Goal: Complete application form: Complete application form

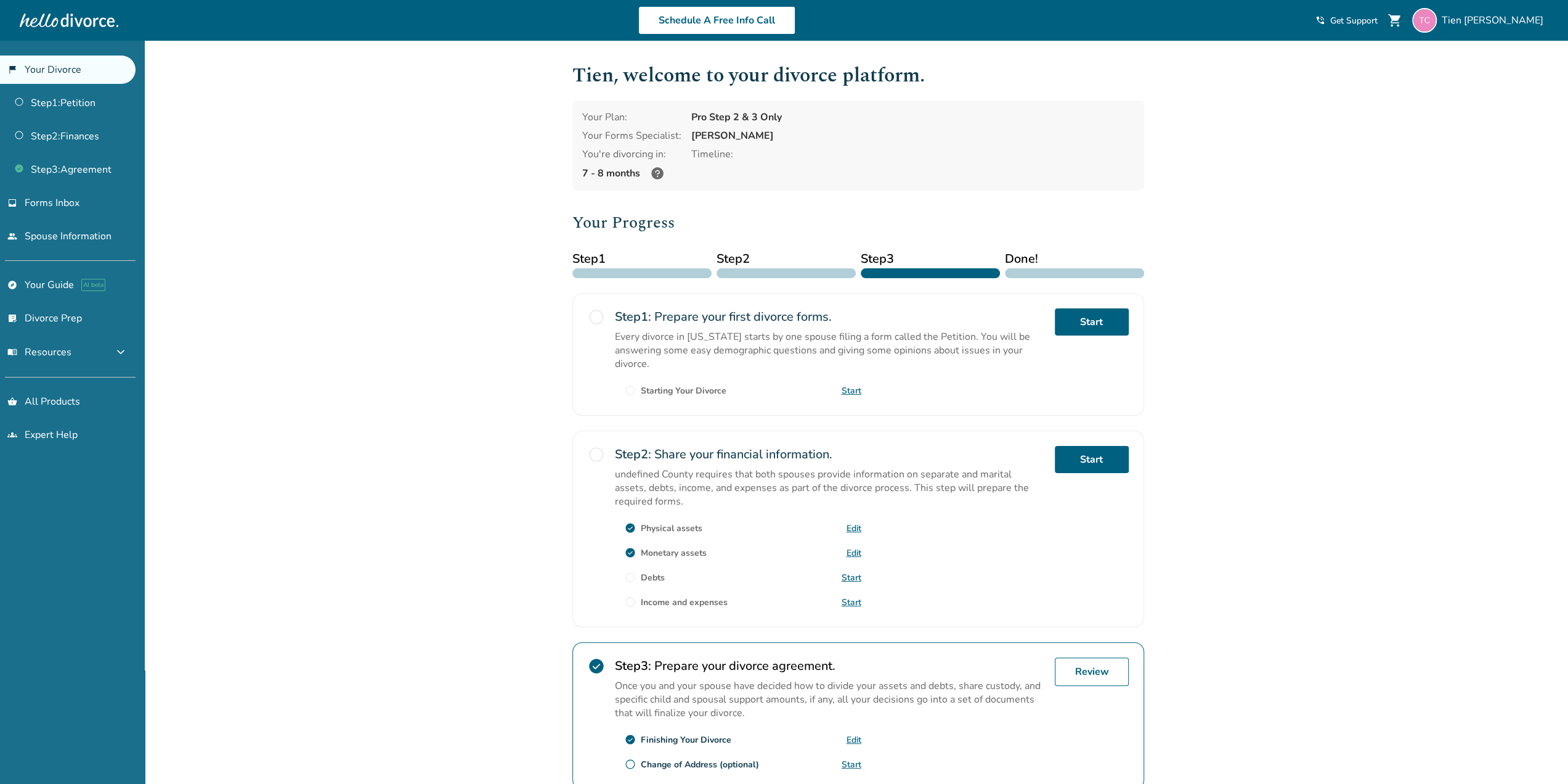
click at [847, 572] on link "Start" at bounding box center [852, 577] width 20 height 12
click at [853, 598] on link "Start" at bounding box center [852, 602] width 20 height 12
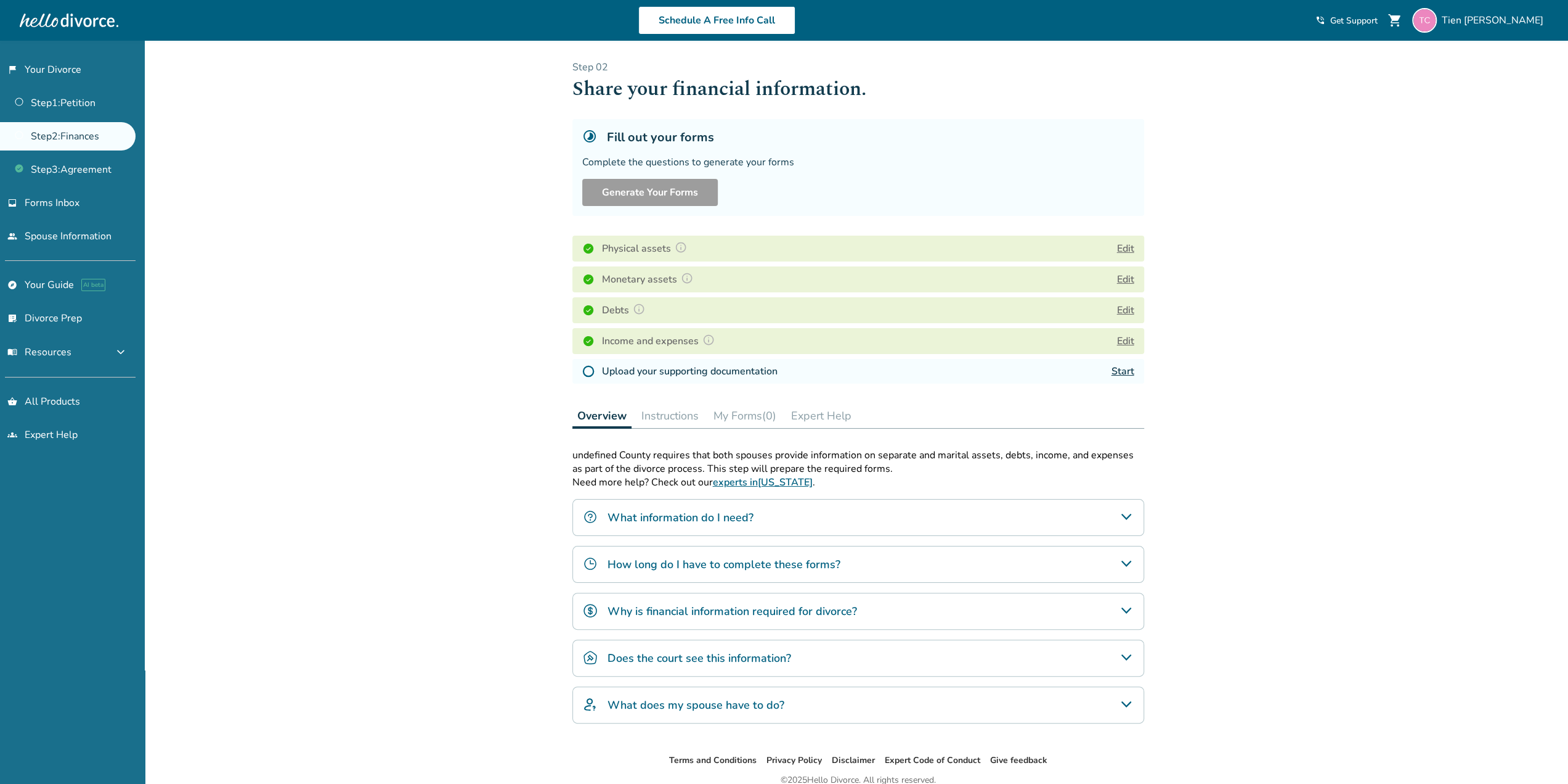
click at [1124, 276] on button "Edit" at bounding box center [1125, 279] width 17 height 14
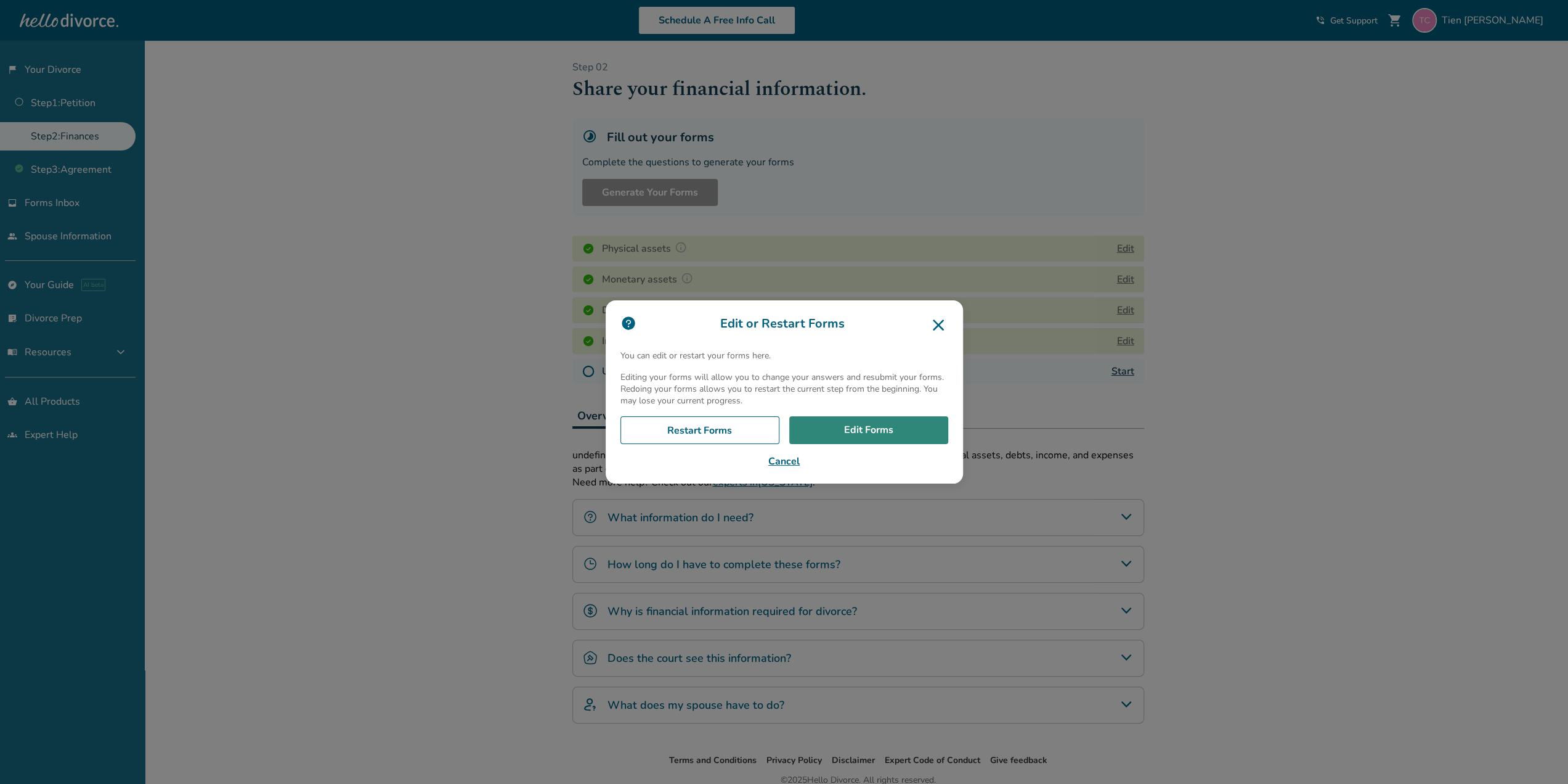
click at [844, 433] on link "Edit Forms" at bounding box center [869, 430] width 159 height 29
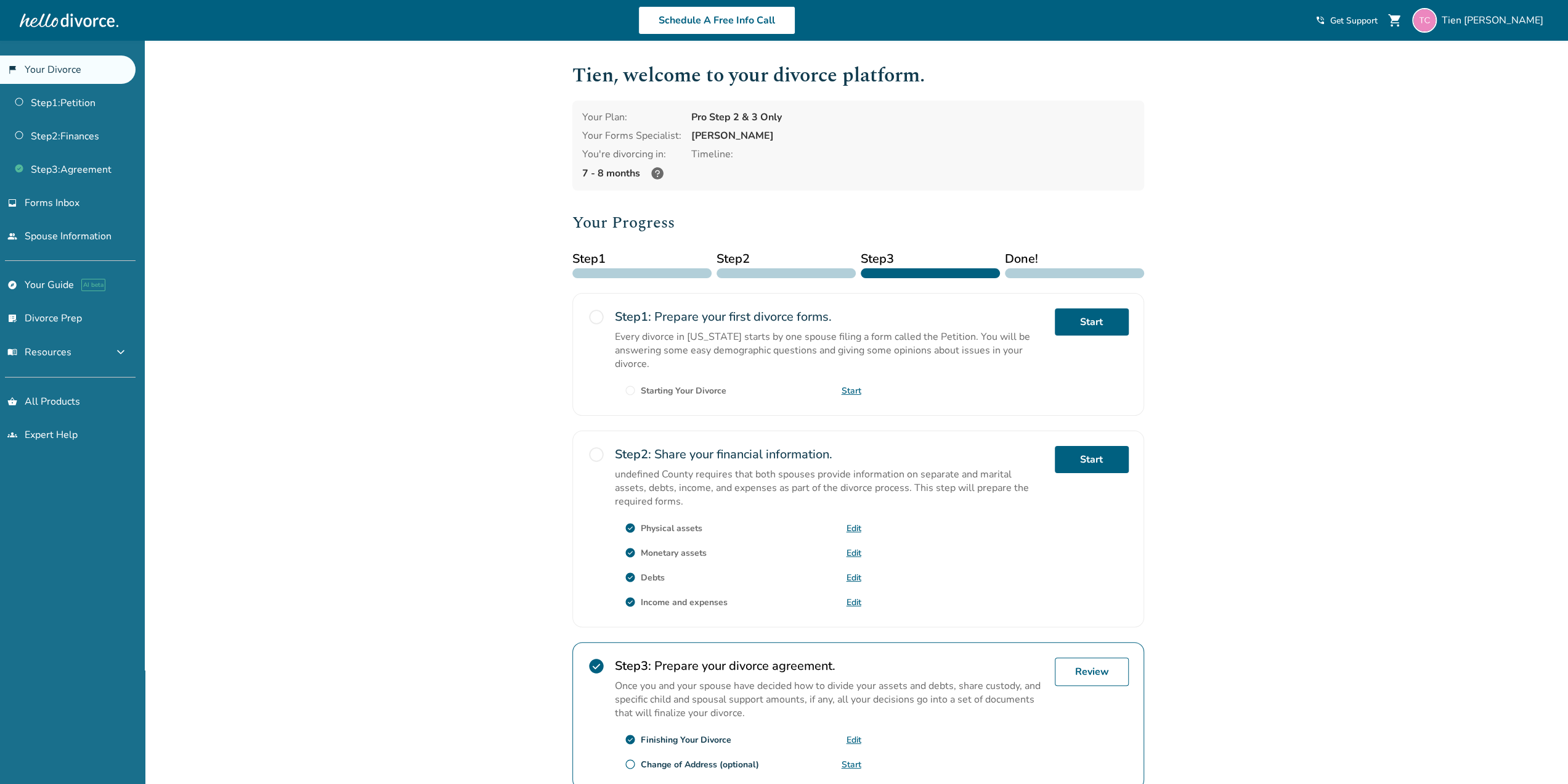
click at [601, 452] on span "radio_button_unchecked" at bounding box center [596, 454] width 17 height 17
click at [594, 453] on span "radio_button_unchecked" at bounding box center [596, 454] width 17 height 17
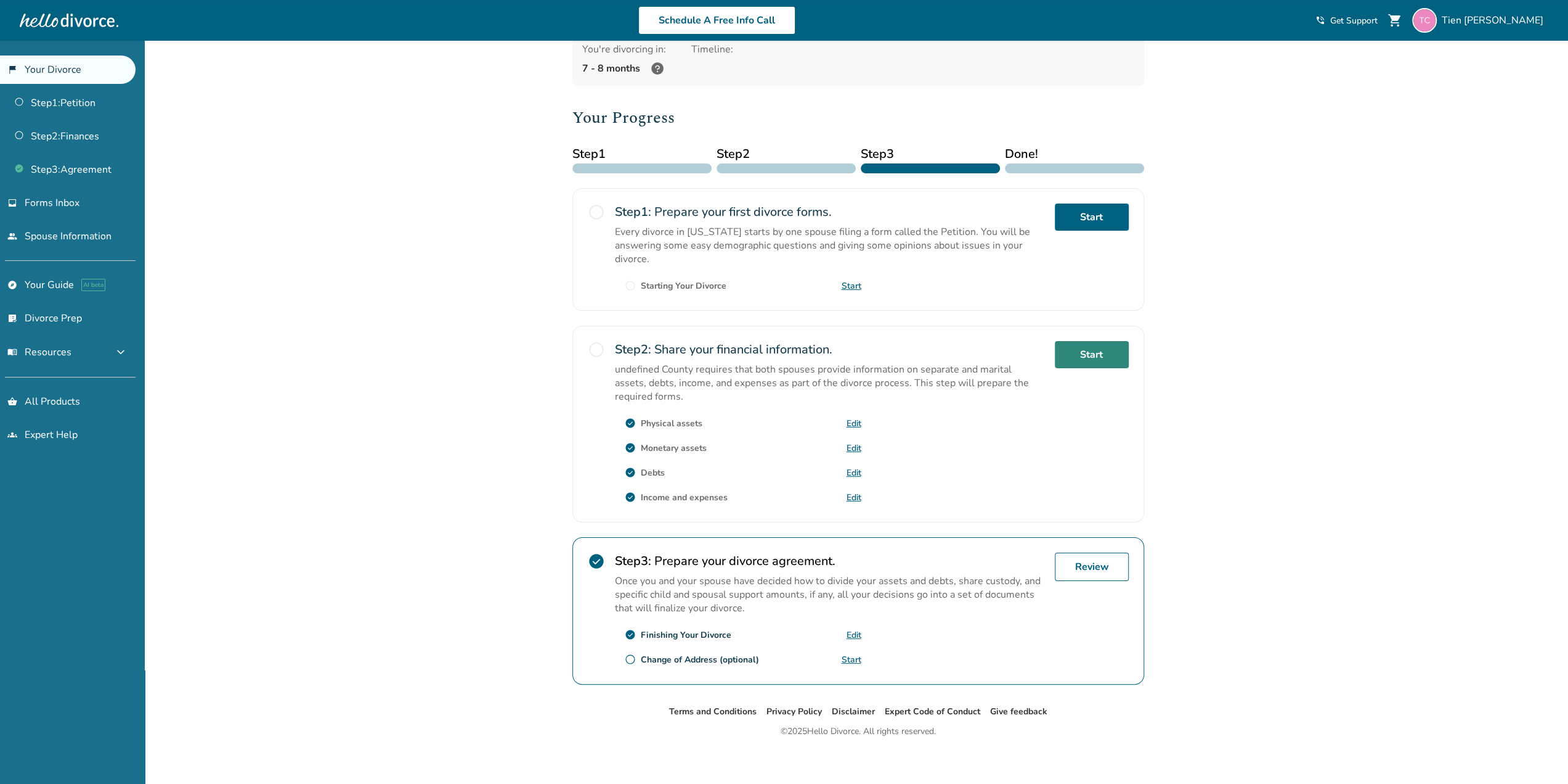
click at [1090, 343] on link "Start" at bounding box center [1092, 355] width 74 height 27
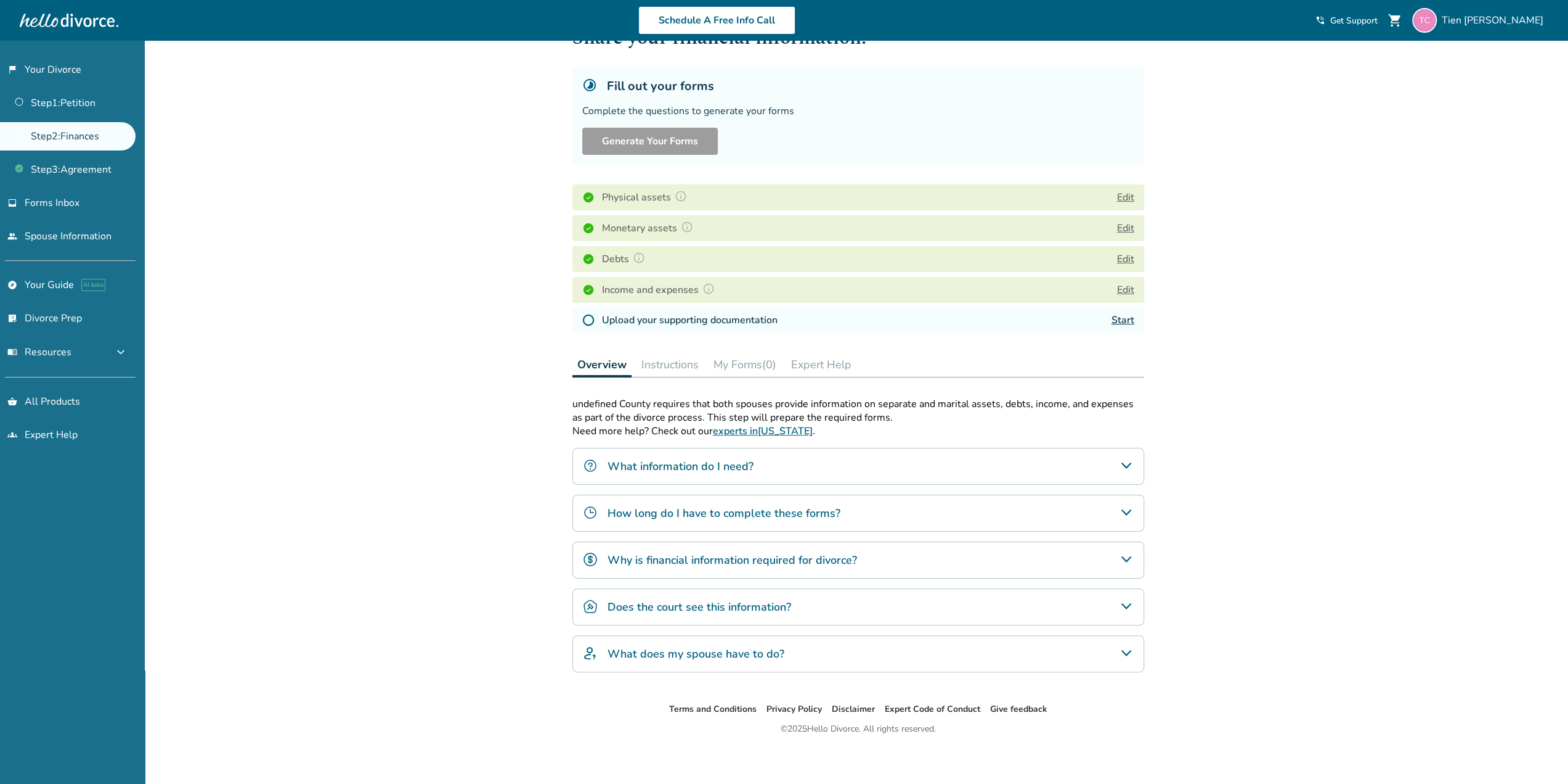
click at [1122, 317] on link "Start" at bounding box center [1123, 320] width 23 height 13
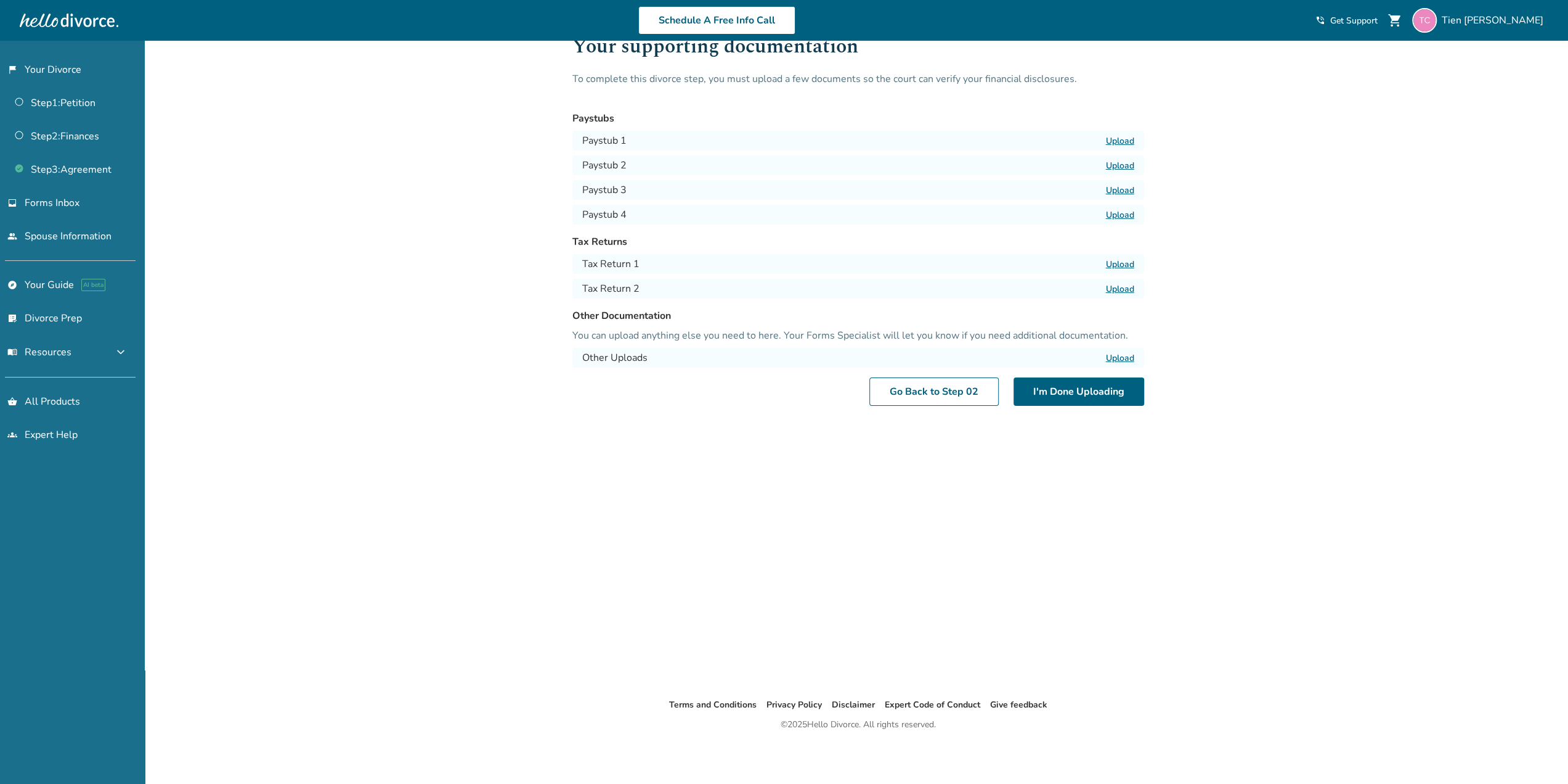
click at [1112, 263] on label "Upload" at bounding box center [1121, 264] width 29 height 12
click at [0, 0] on input "Upload" at bounding box center [0, 0] width 0 height 0
click at [1123, 265] on label "Upload" at bounding box center [1121, 264] width 29 height 12
click at [0, 0] on input "Upload" at bounding box center [0, 0] width 0 height 0
click at [1109, 290] on label "Upload" at bounding box center [1121, 289] width 29 height 12
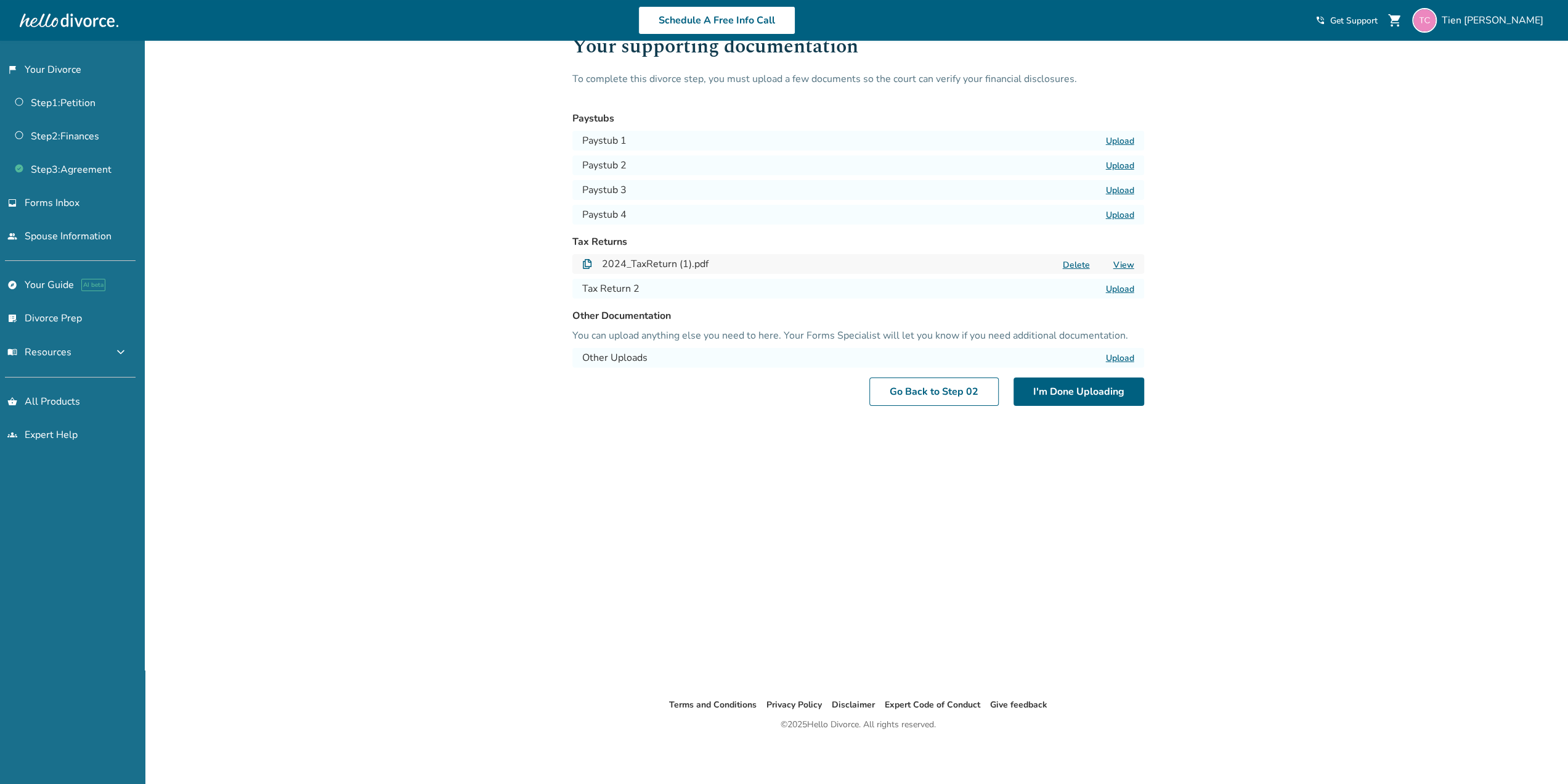
click at [0, 0] on input "Upload" at bounding box center [0, 0] width 0 height 0
click at [1115, 140] on label "Upload" at bounding box center [1121, 141] width 29 height 12
click at [0, 0] on input "Upload" at bounding box center [0, 0] width 0 height 0
click at [1122, 168] on label "Upload" at bounding box center [1121, 165] width 29 height 12
click at [0, 0] on input "Upload" at bounding box center [0, 0] width 0 height 0
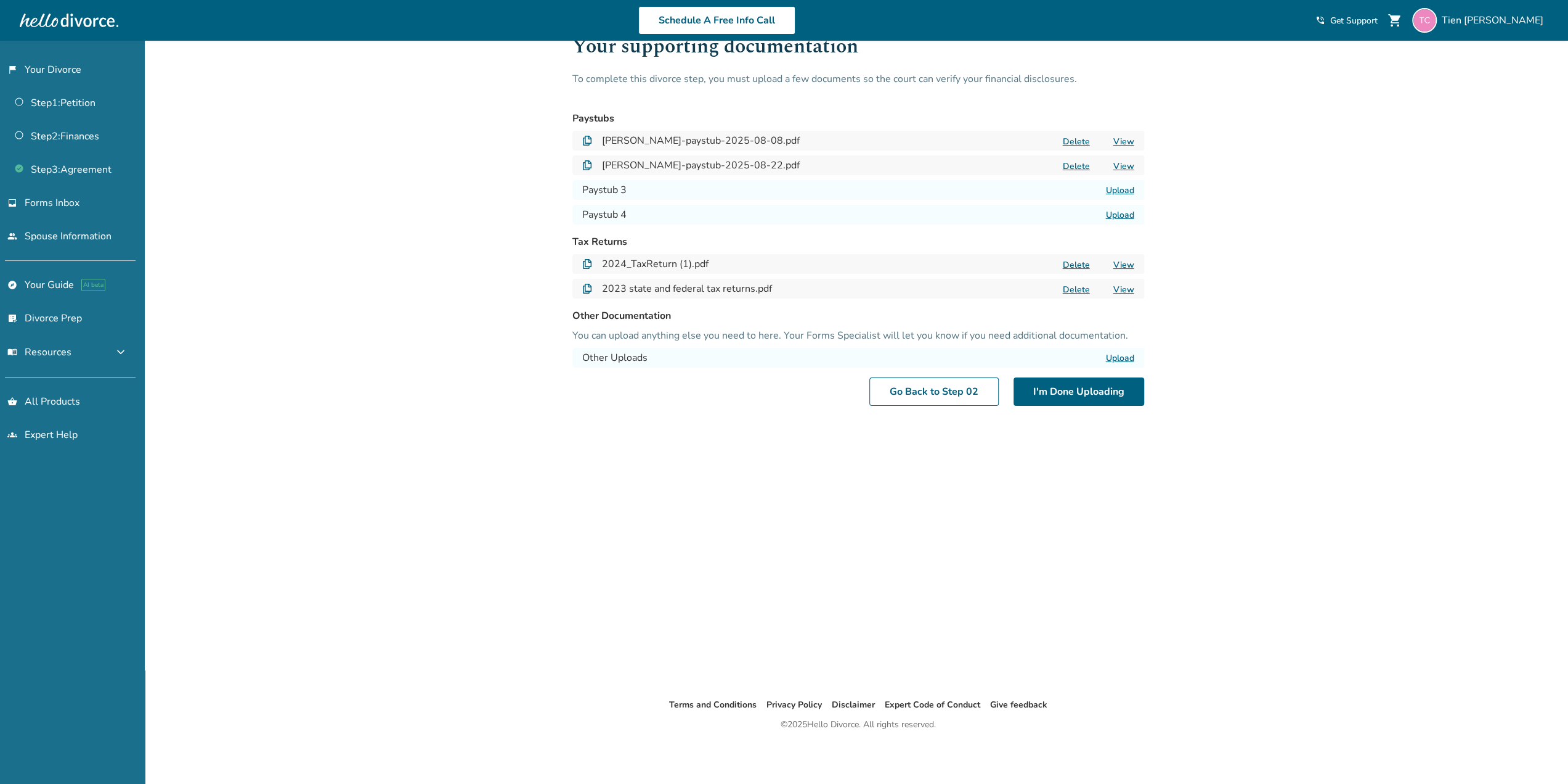
click at [1120, 192] on label "Upload" at bounding box center [1121, 190] width 29 height 12
click at [0, 0] on input "Upload" at bounding box center [0, 0] width 0 height 0
click at [1111, 216] on label "Upload" at bounding box center [1121, 215] width 29 height 12
click at [0, 0] on input "Upload" at bounding box center [0, 0] width 0 height 0
click at [1094, 380] on button "I'm Done Uploading" at bounding box center [1079, 392] width 131 height 29
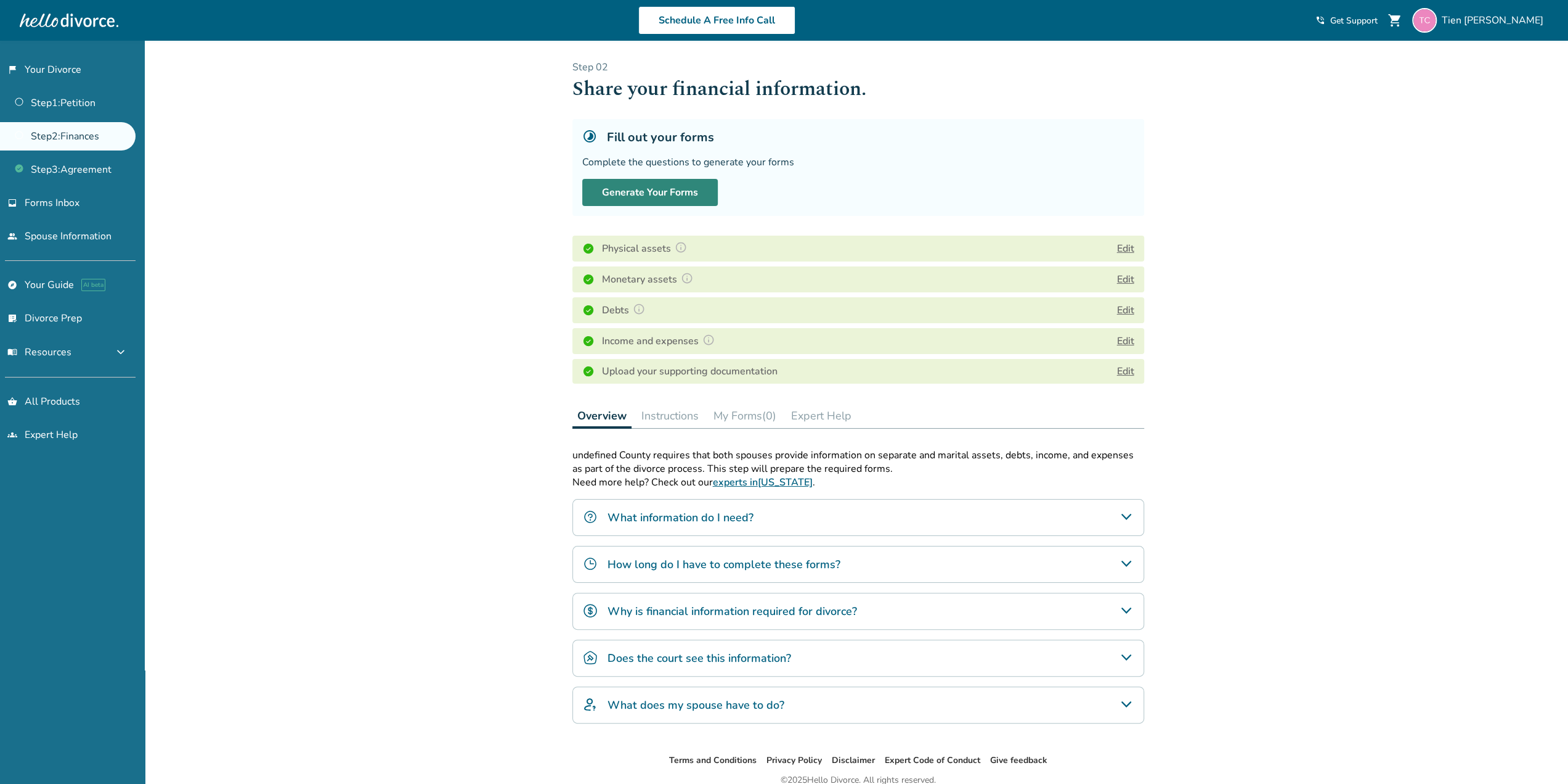
click at [678, 190] on button "Generate Your Forms" at bounding box center [649, 192] width 135 height 27
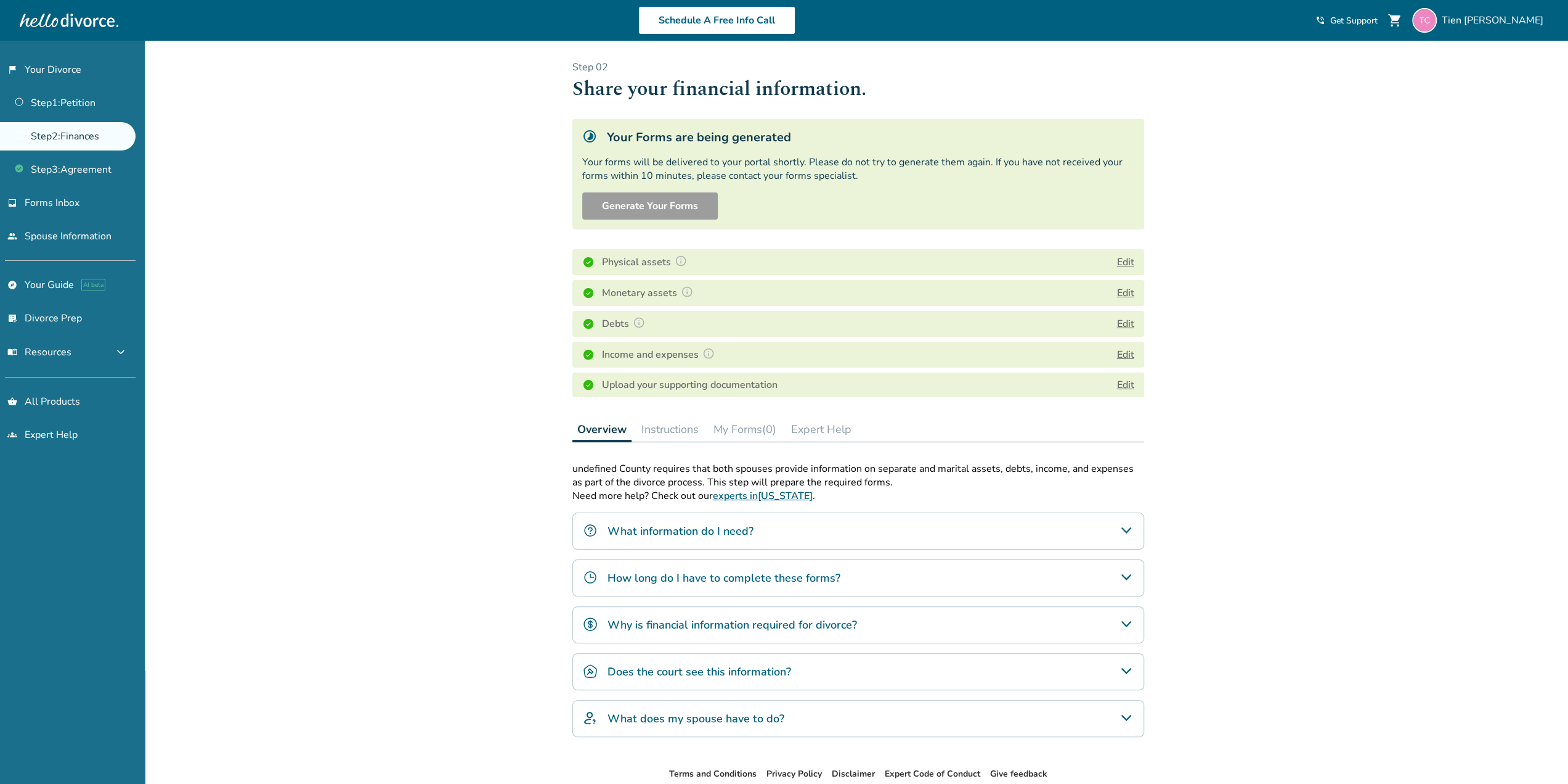
click at [1128, 260] on button "Edit" at bounding box center [1125, 261] width 17 height 14
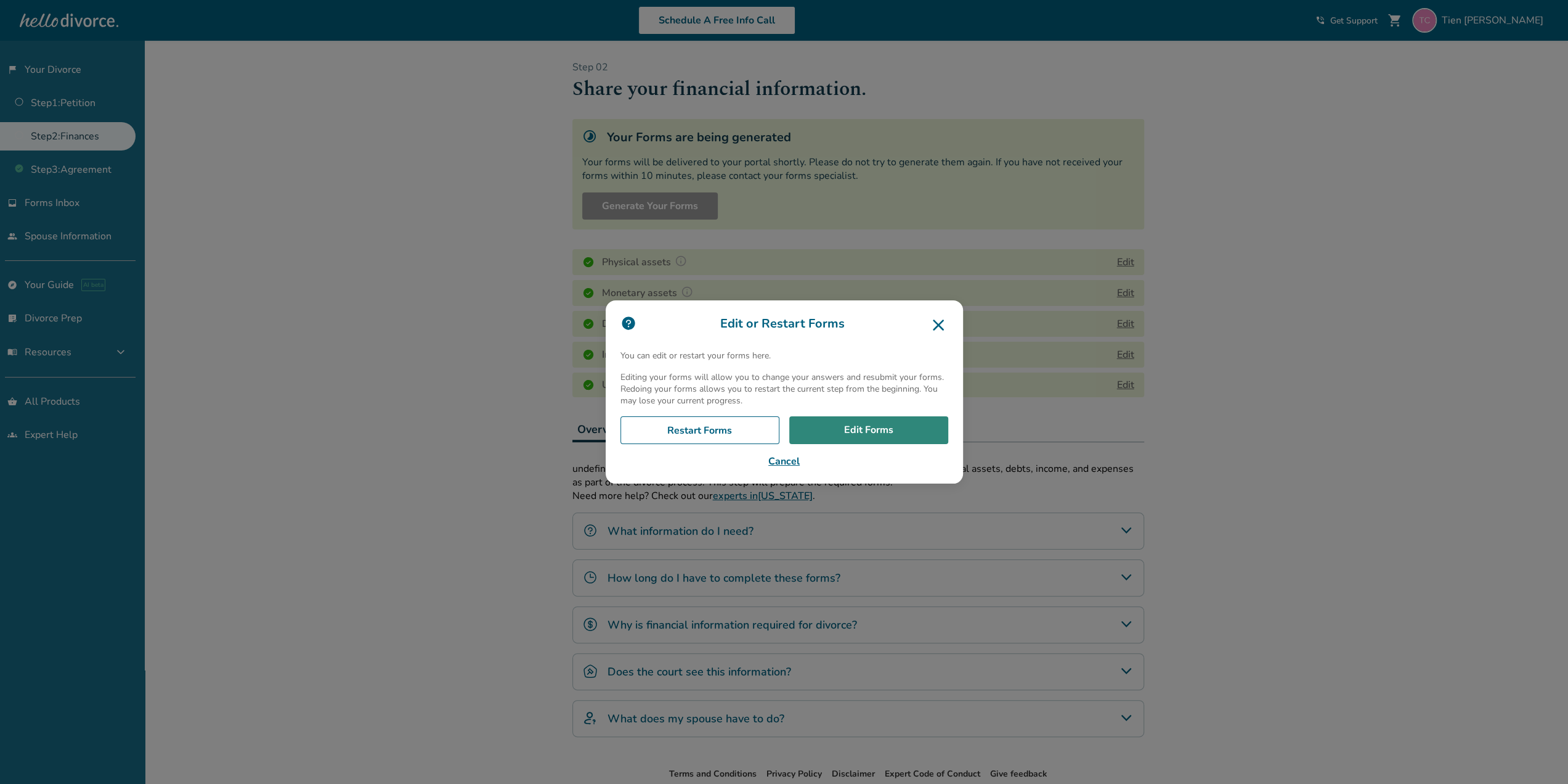
click at [865, 423] on link "Edit Forms" at bounding box center [869, 430] width 159 height 29
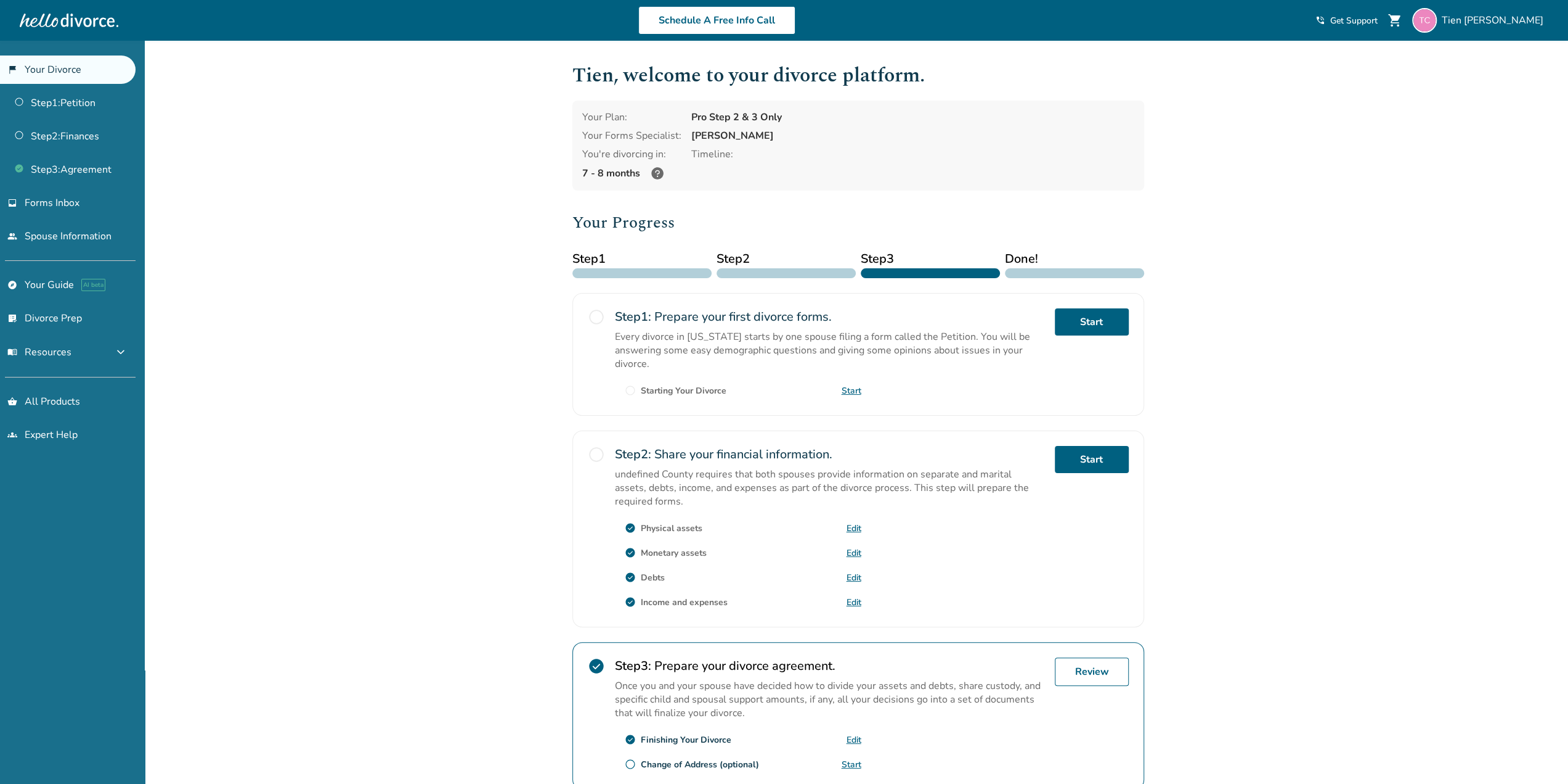
scroll to position [105, 0]
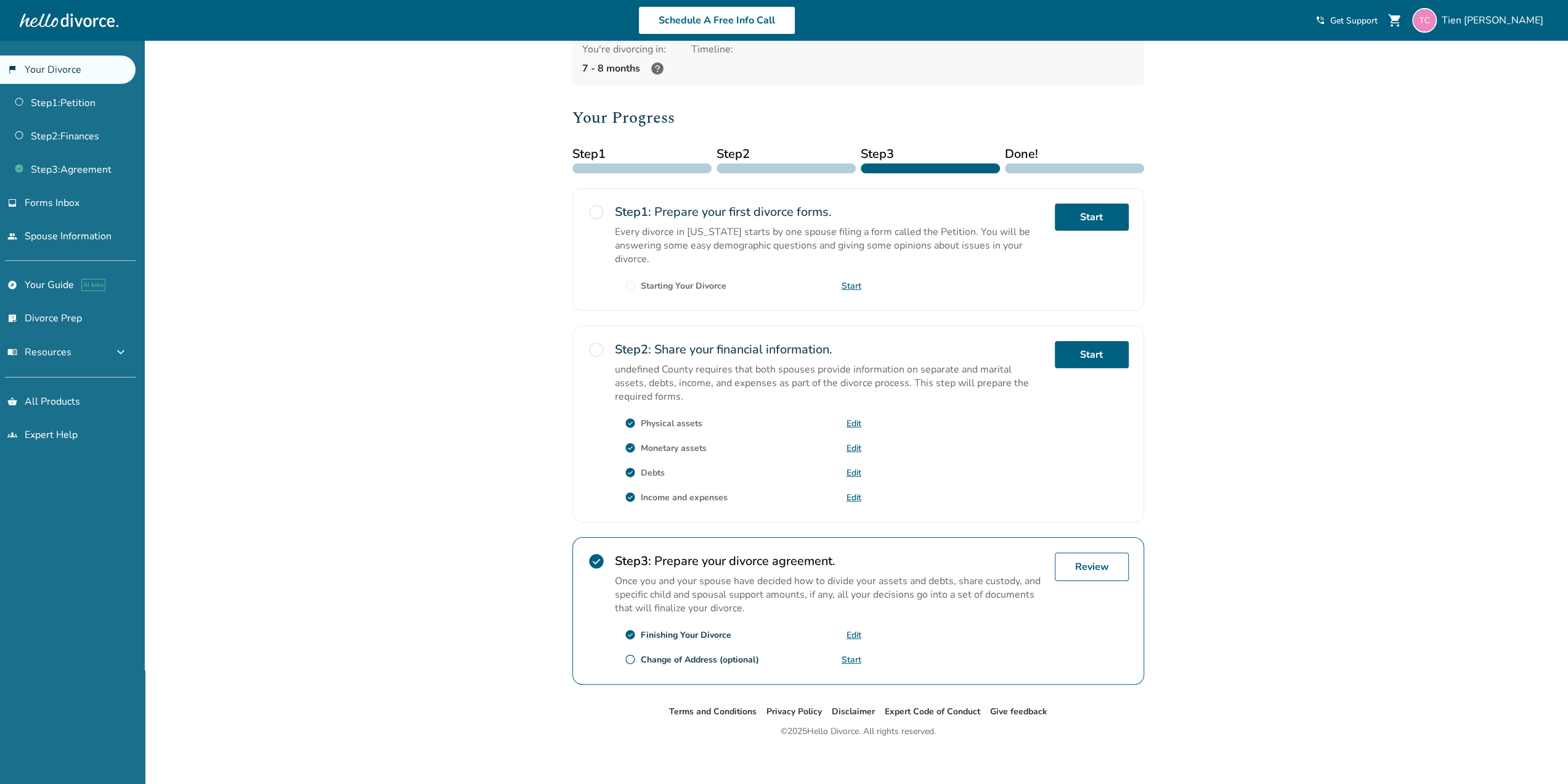
click at [708, 345] on h2 "Step 2 : Share your financial information." at bounding box center [830, 349] width 430 height 16
click at [1092, 341] on link "Start" at bounding box center [1092, 355] width 74 height 27
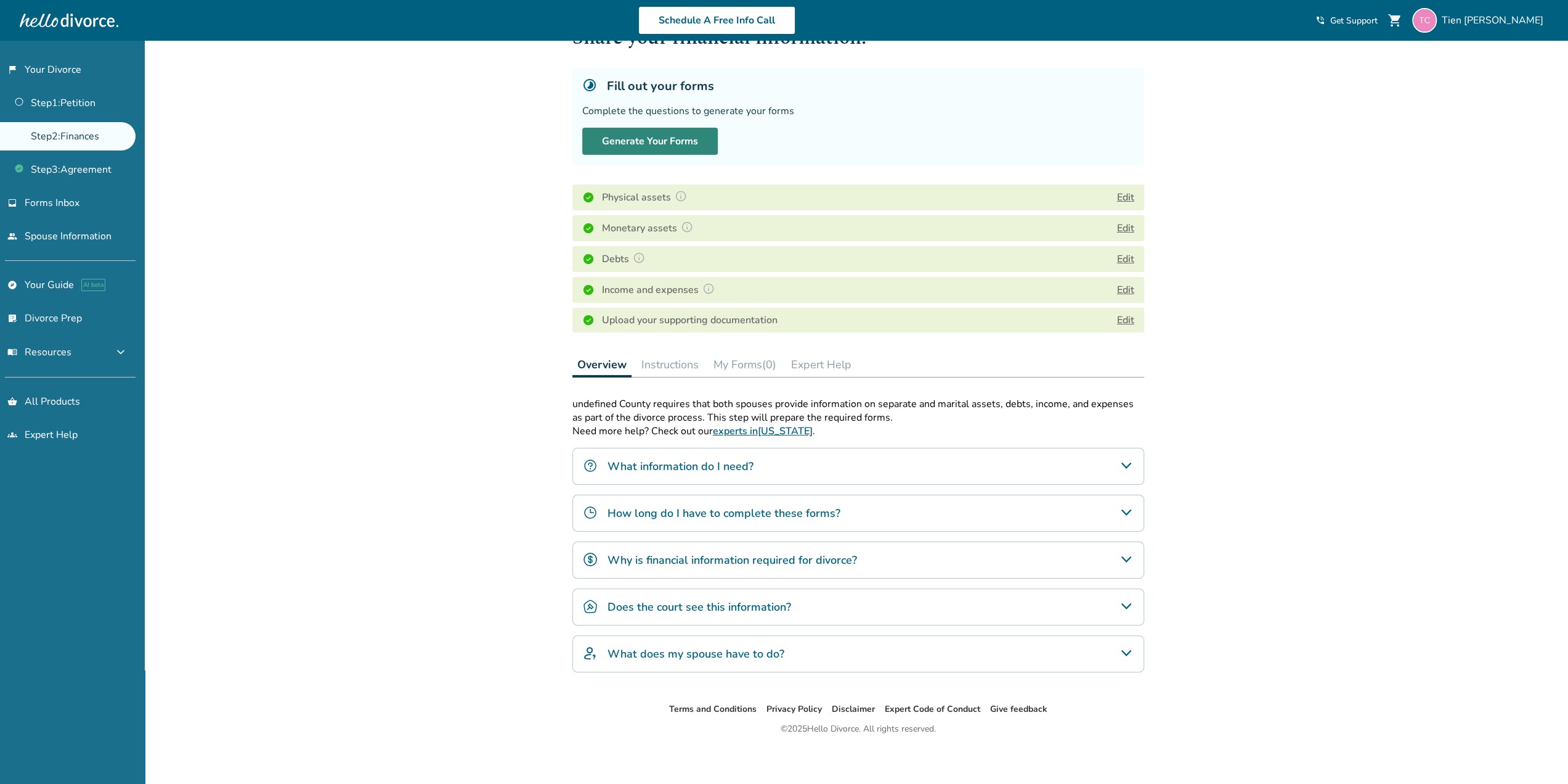
click at [656, 135] on button "Generate Your Forms" at bounding box center [649, 141] width 135 height 27
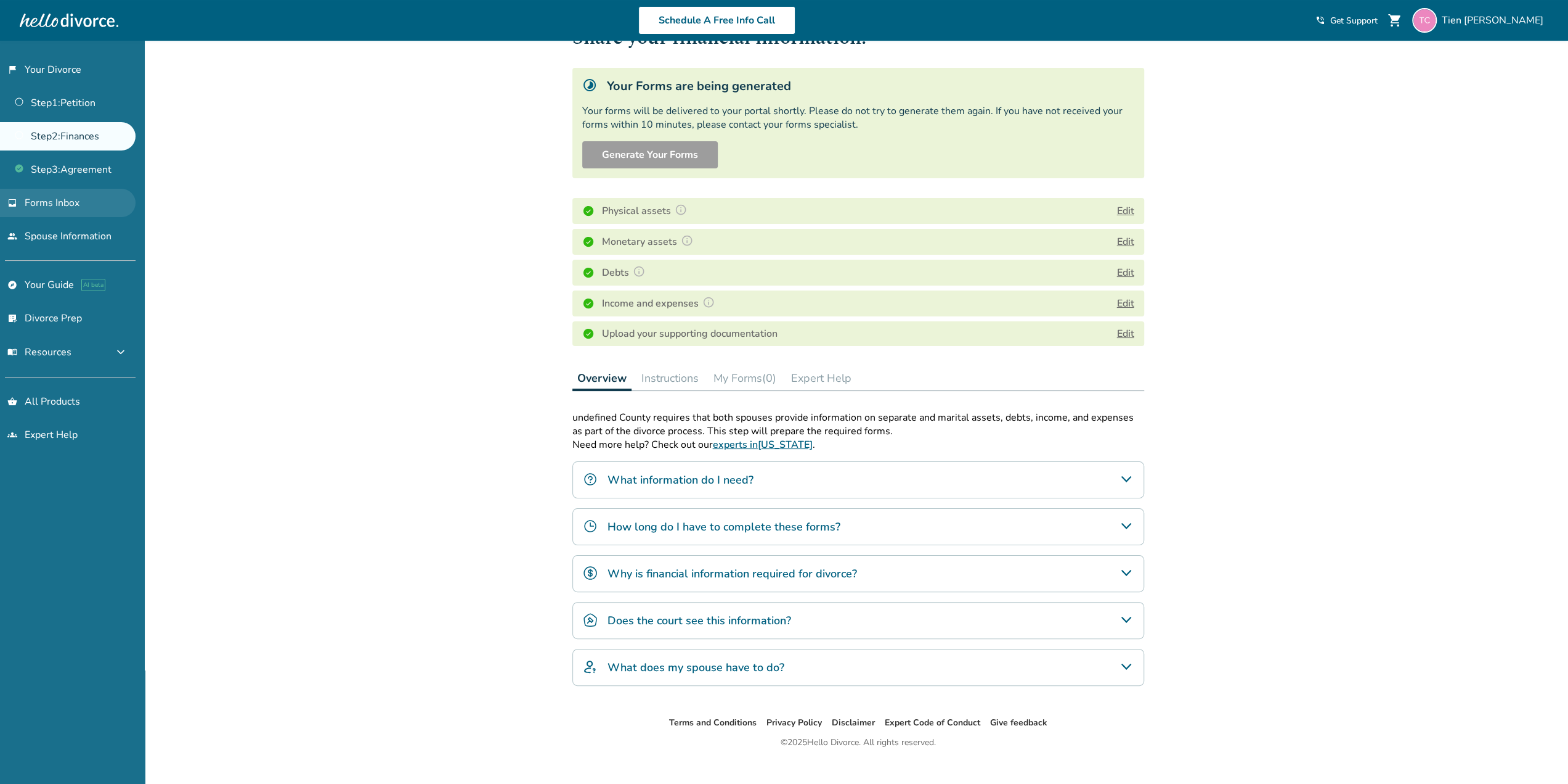
click at [68, 199] on span "Forms Inbox" at bounding box center [52, 203] width 55 height 13
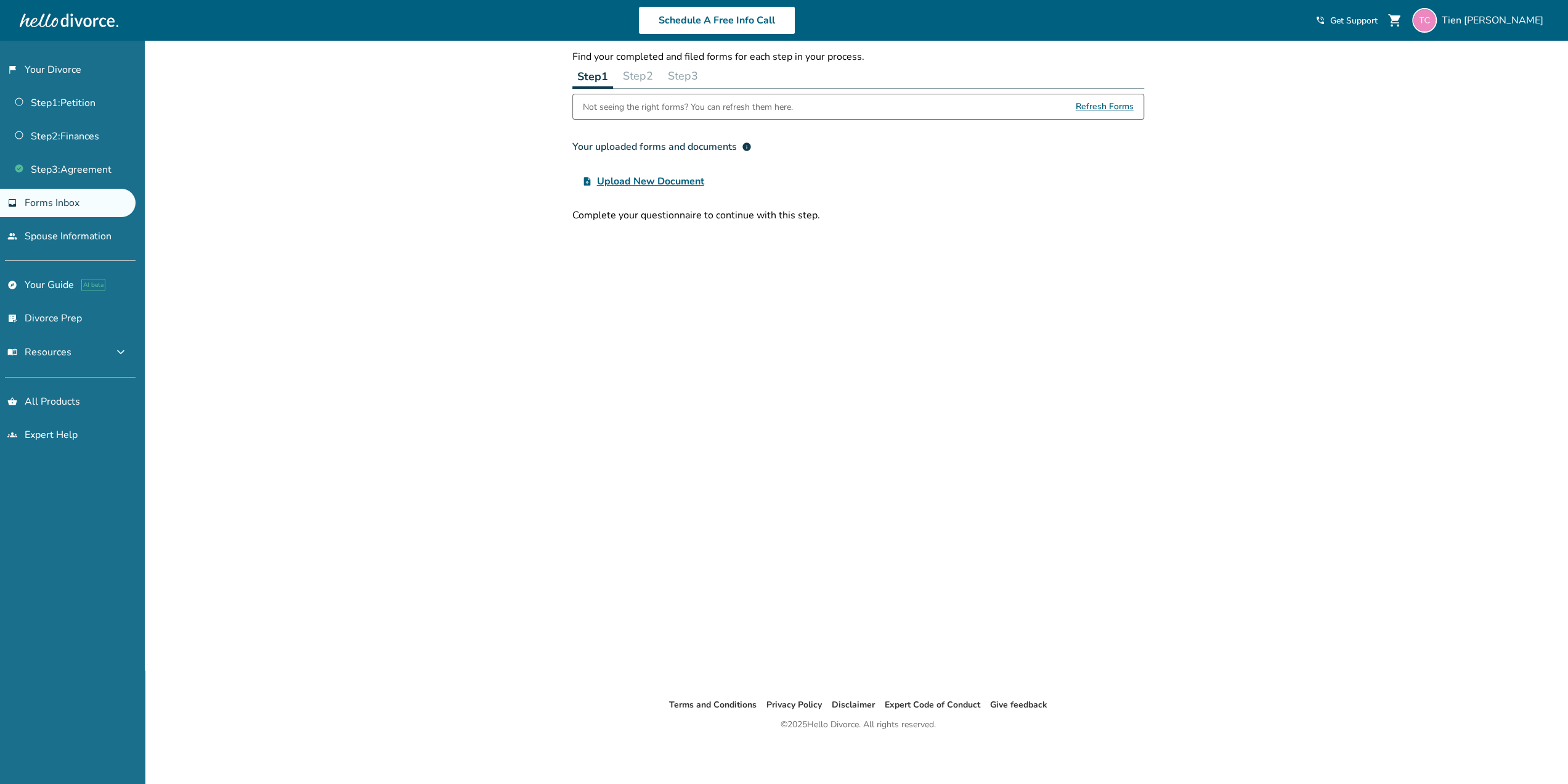
scroll to position [40, 0]
click at [651, 73] on button "Step 2" at bounding box center [639, 76] width 40 height 25
click at [703, 73] on button "Step 3" at bounding box center [683, 76] width 40 height 25
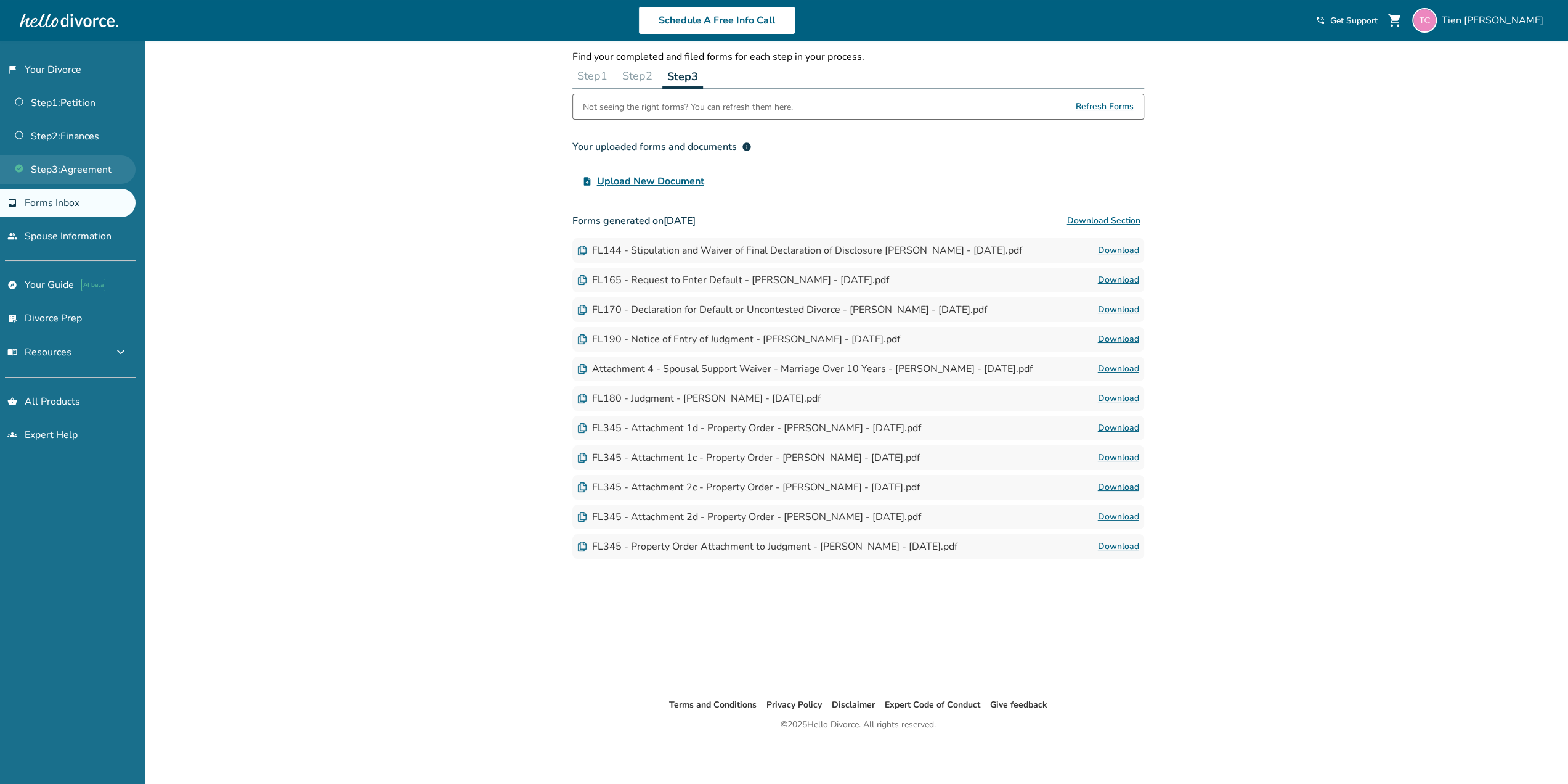
click at [83, 168] on link "Step 3 : Agreement" at bounding box center [67, 170] width 135 height 29
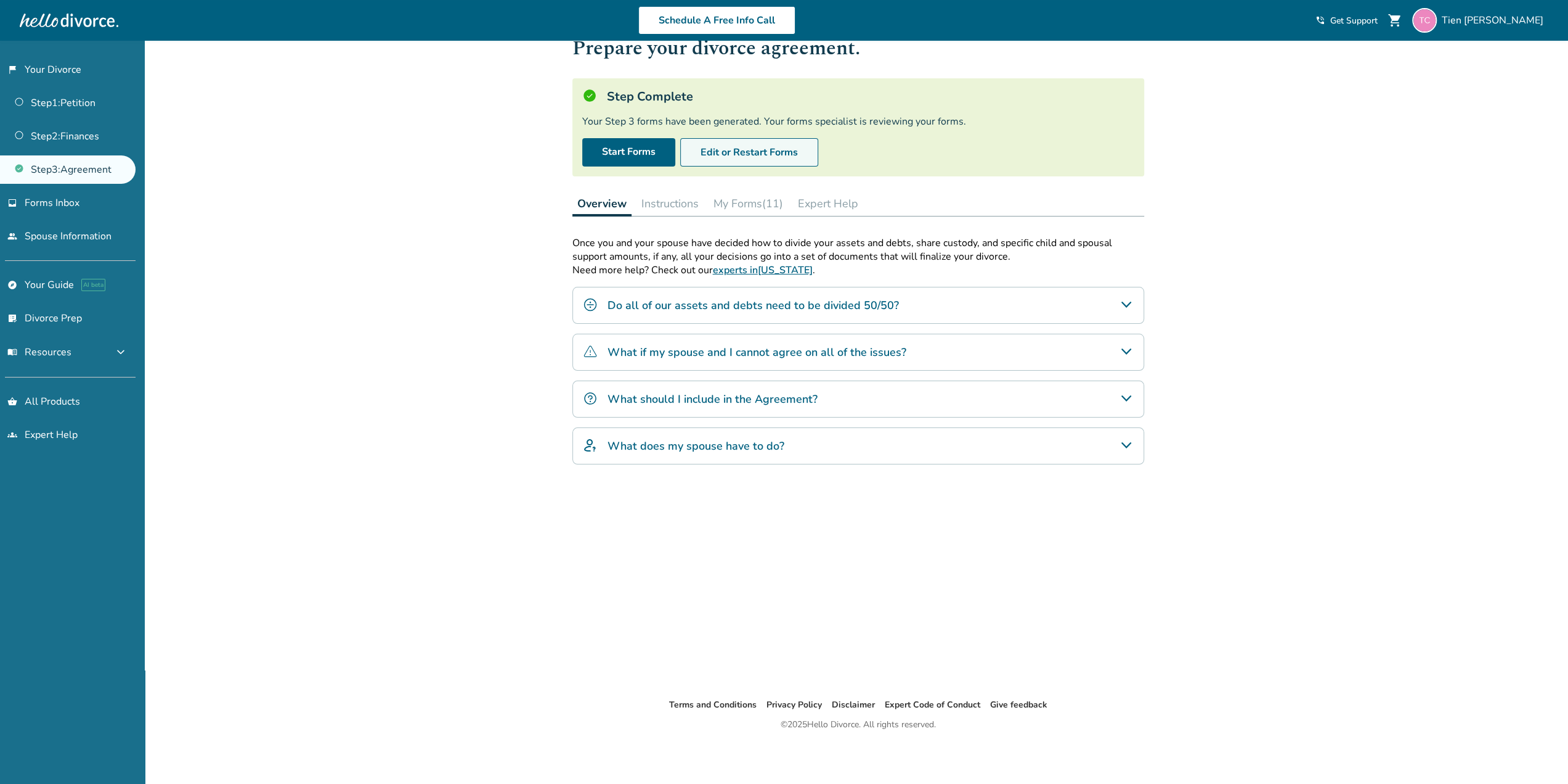
click at [754, 147] on button "Edit or Restart Forms" at bounding box center [749, 153] width 138 height 29
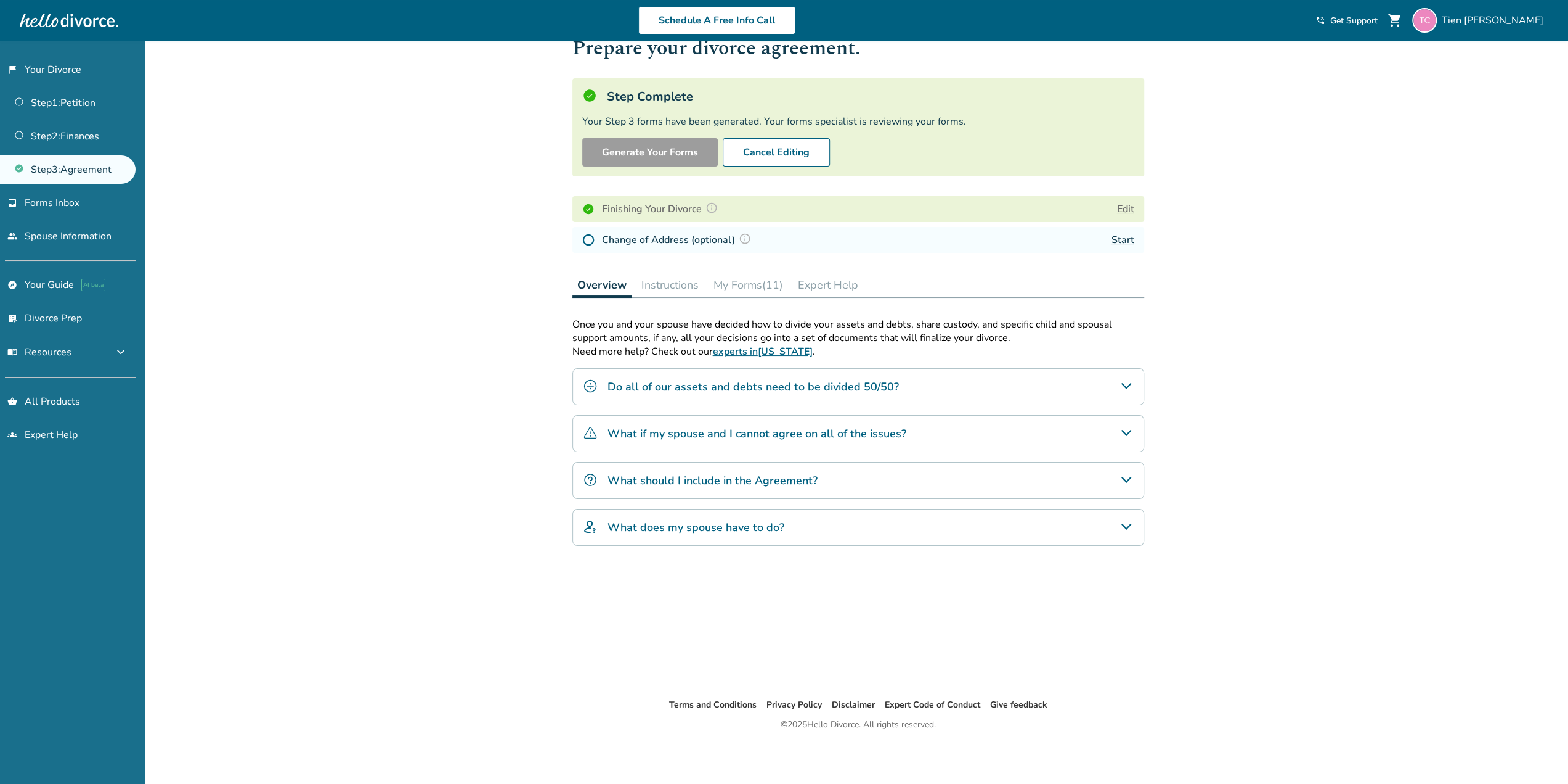
click at [1124, 208] on button "Edit" at bounding box center [1125, 208] width 17 height 14
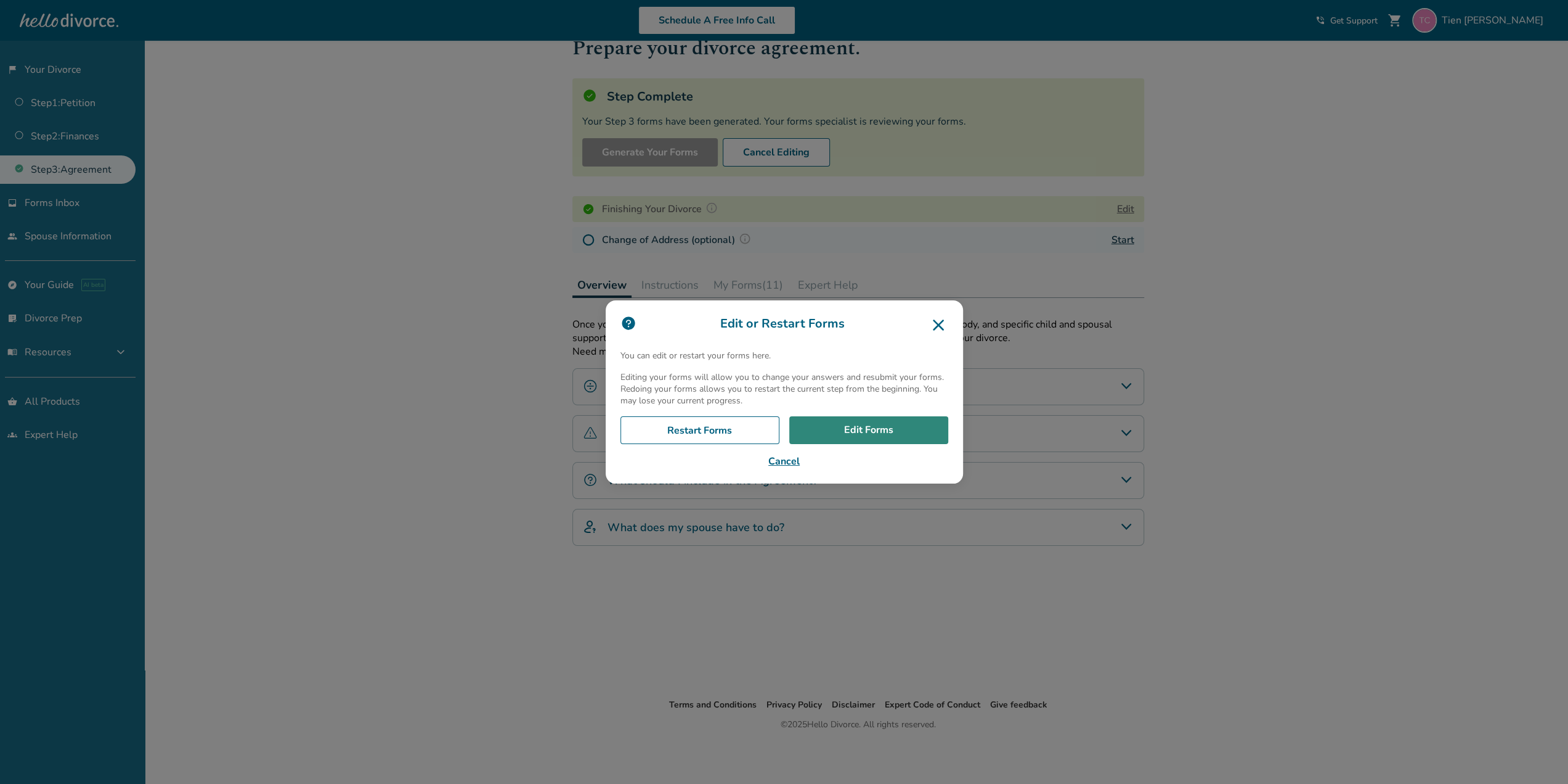
click at [842, 429] on link "Edit Forms" at bounding box center [869, 430] width 159 height 29
